Goal: Information Seeking & Learning: Learn about a topic

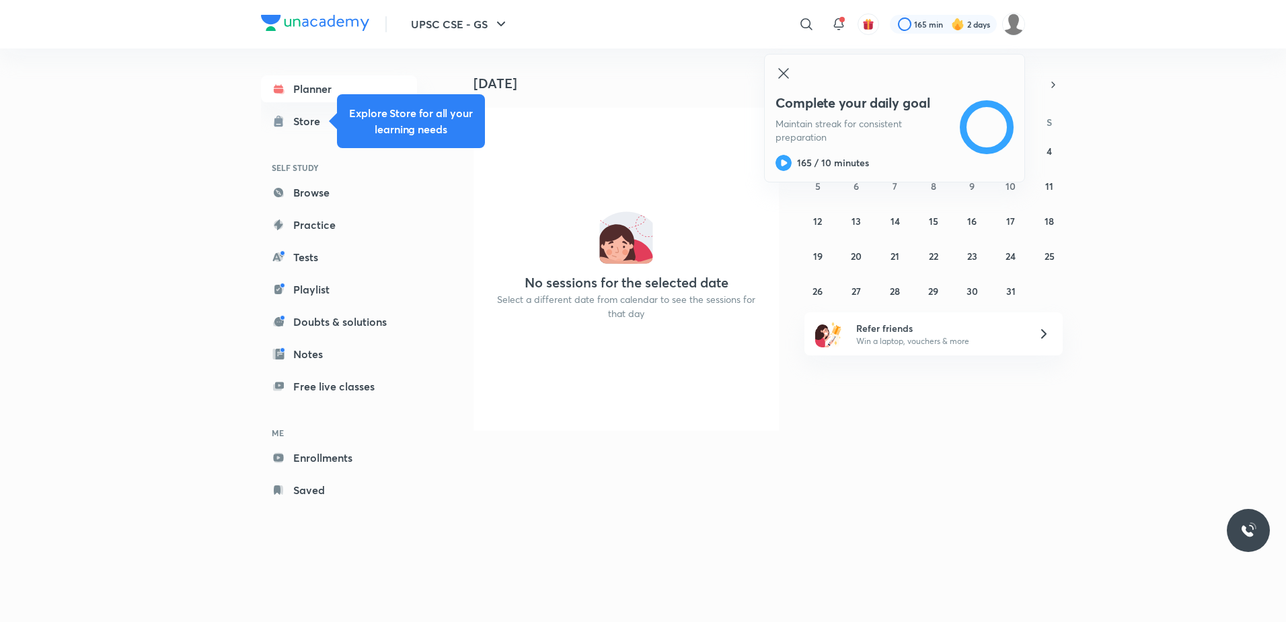
click at [812, 21] on icon at bounding box center [807, 24] width 16 height 16
click at [663, 77] on p "517.2K followers • 169 courses" at bounding box center [694, 80] width 106 height 12
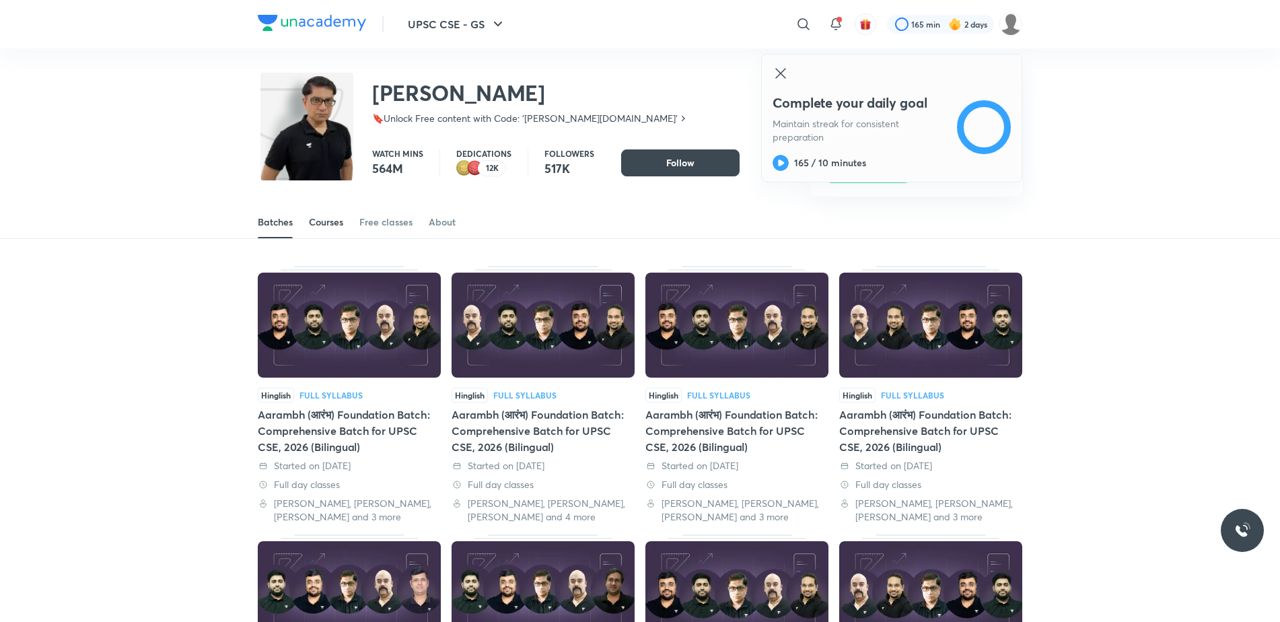
click at [334, 221] on div "Courses" at bounding box center [326, 221] width 34 height 13
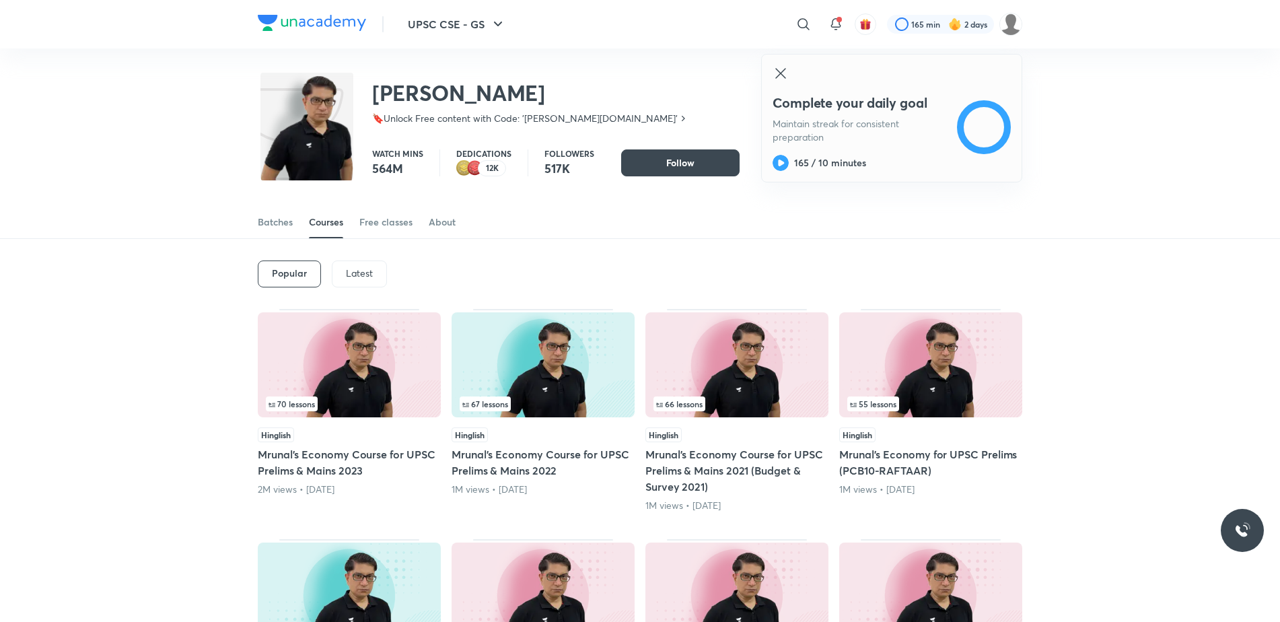
click at [363, 268] on p "Latest" at bounding box center [359, 273] width 27 height 11
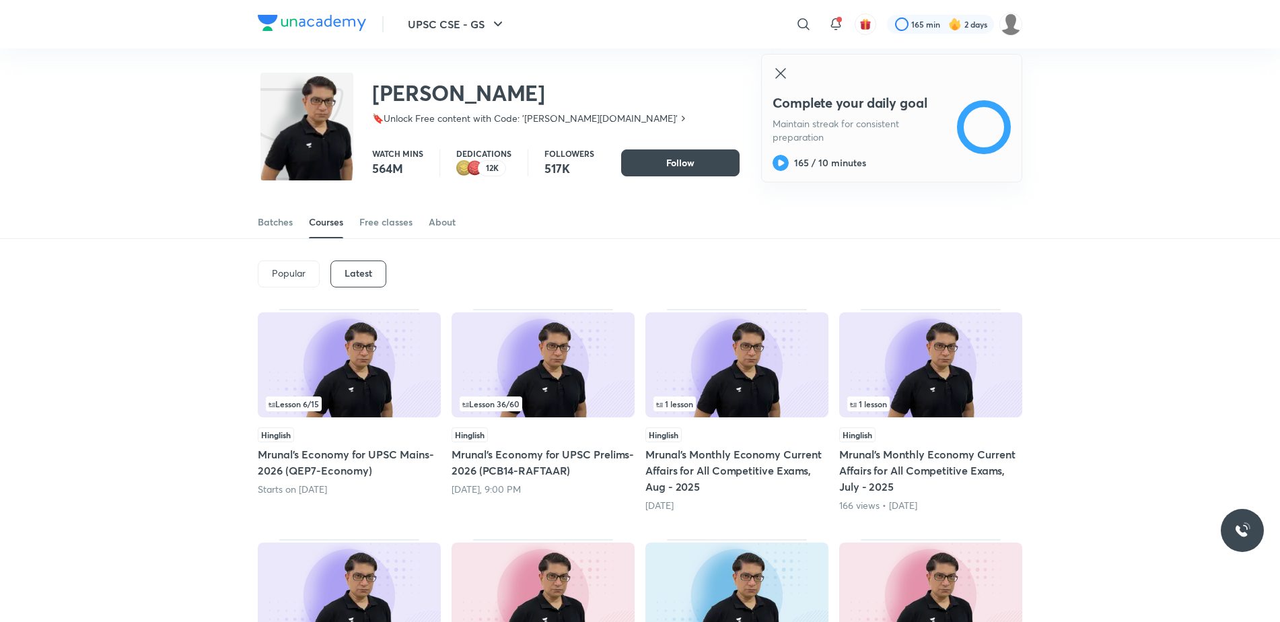
click at [895, 569] on img at bounding box center [930, 594] width 183 height 105
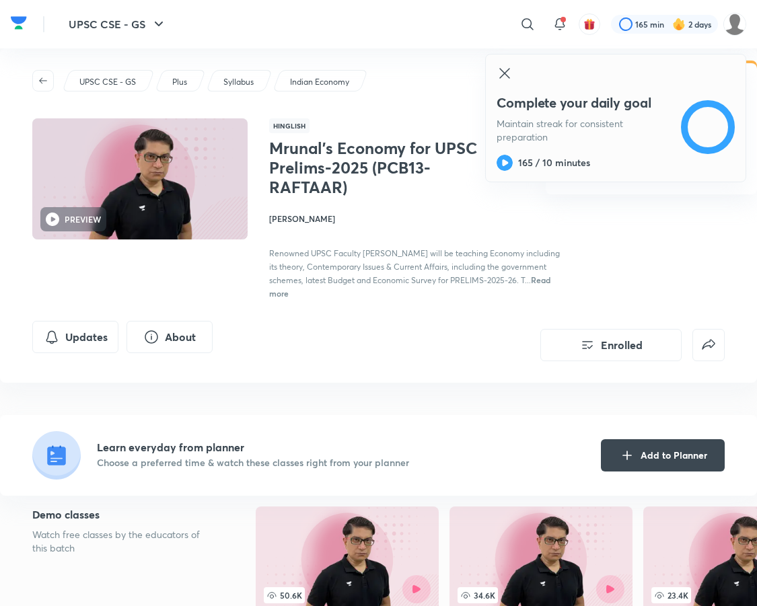
click at [502, 75] on icon at bounding box center [505, 73] width 16 height 16
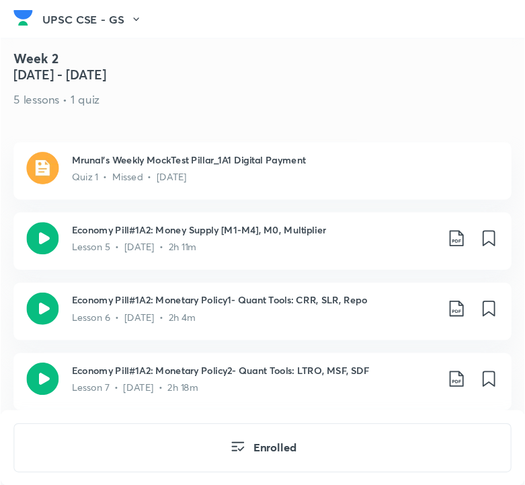
scroll to position [1346, 7]
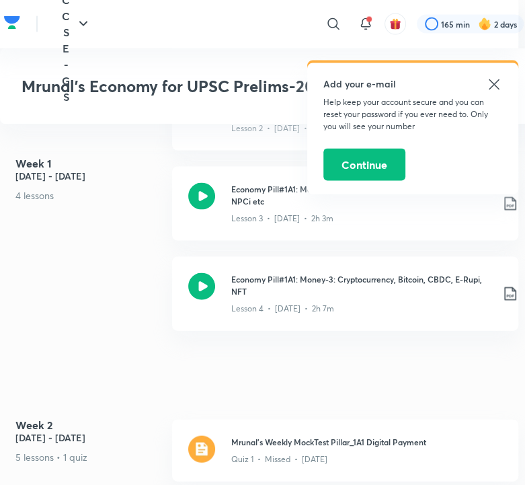
click at [490, 82] on icon at bounding box center [494, 85] width 16 height 16
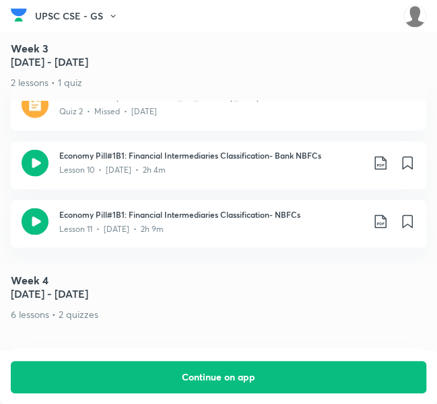
scroll to position [1735, 7]
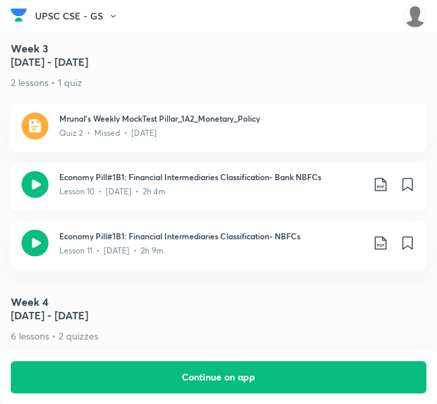
click at [32, 171] on icon at bounding box center [35, 184] width 27 height 27
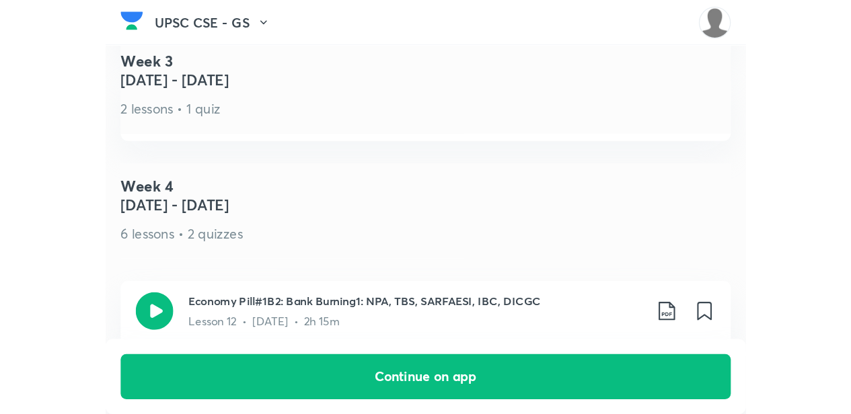
scroll to position [1862, 0]
